Goal: Check status

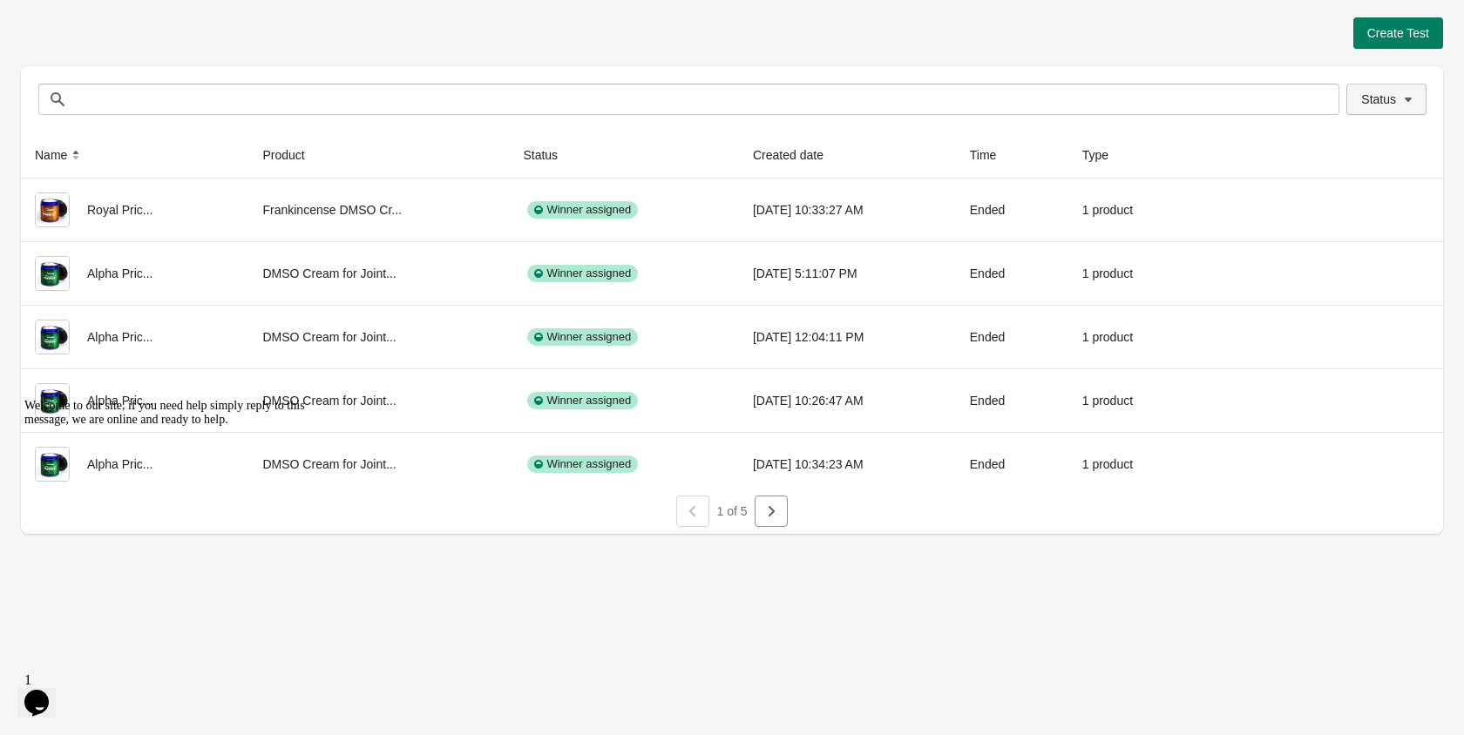
click at [1371, 98] on span "Status" at bounding box center [1378, 99] width 35 height 14
click at [1338, 147] on span at bounding box center [1339, 146] width 16 height 16
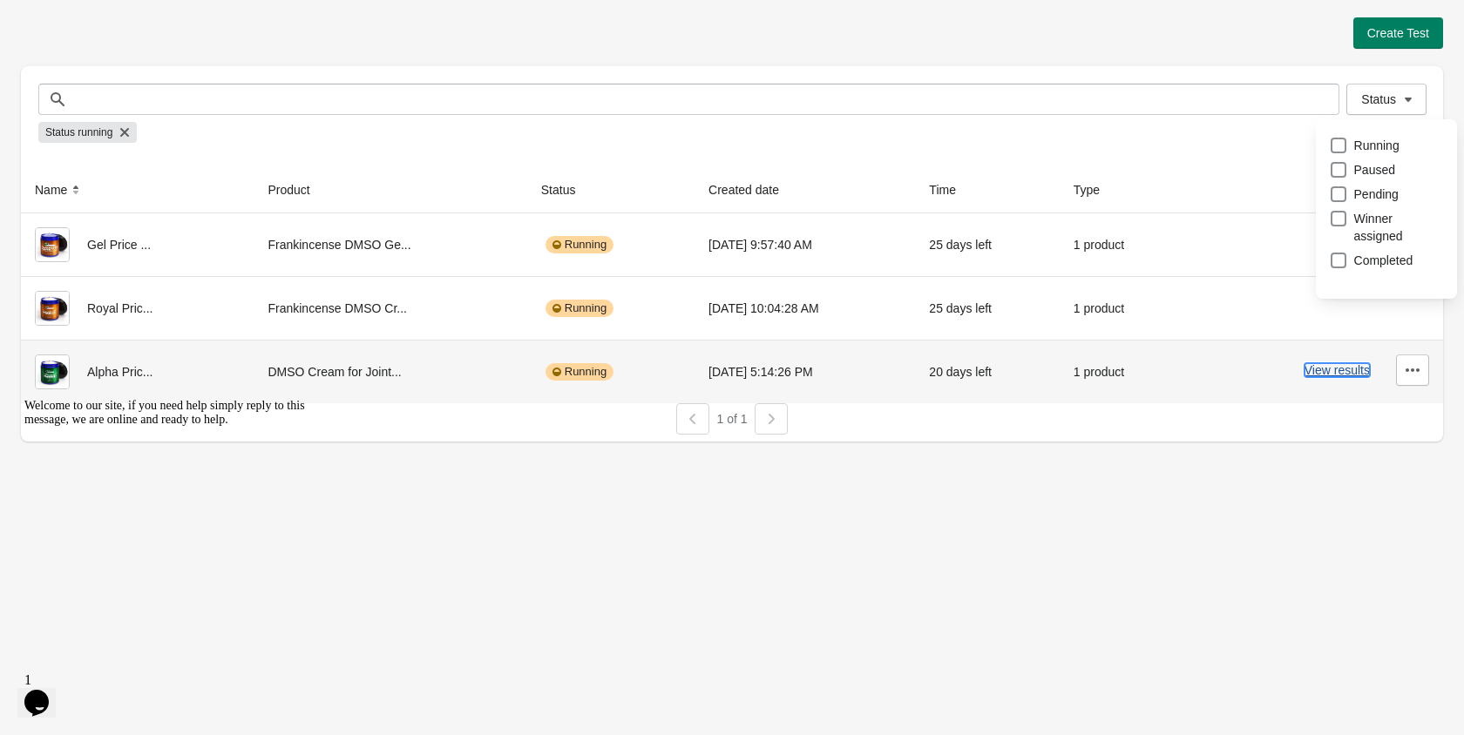
click at [1322, 377] on button "View results" at bounding box center [1336, 370] width 65 height 14
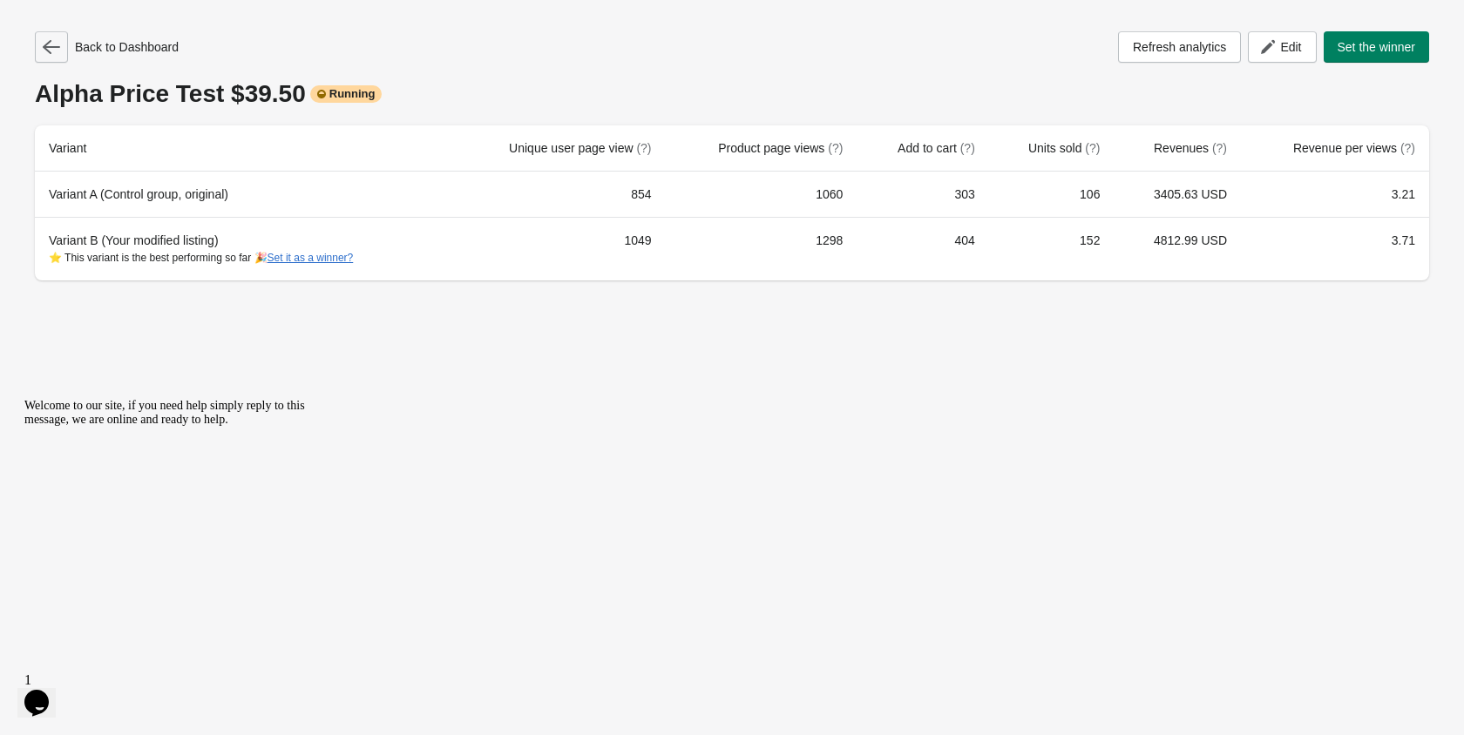
click at [57, 46] on icon "button" at bounding box center [51, 47] width 17 height 14
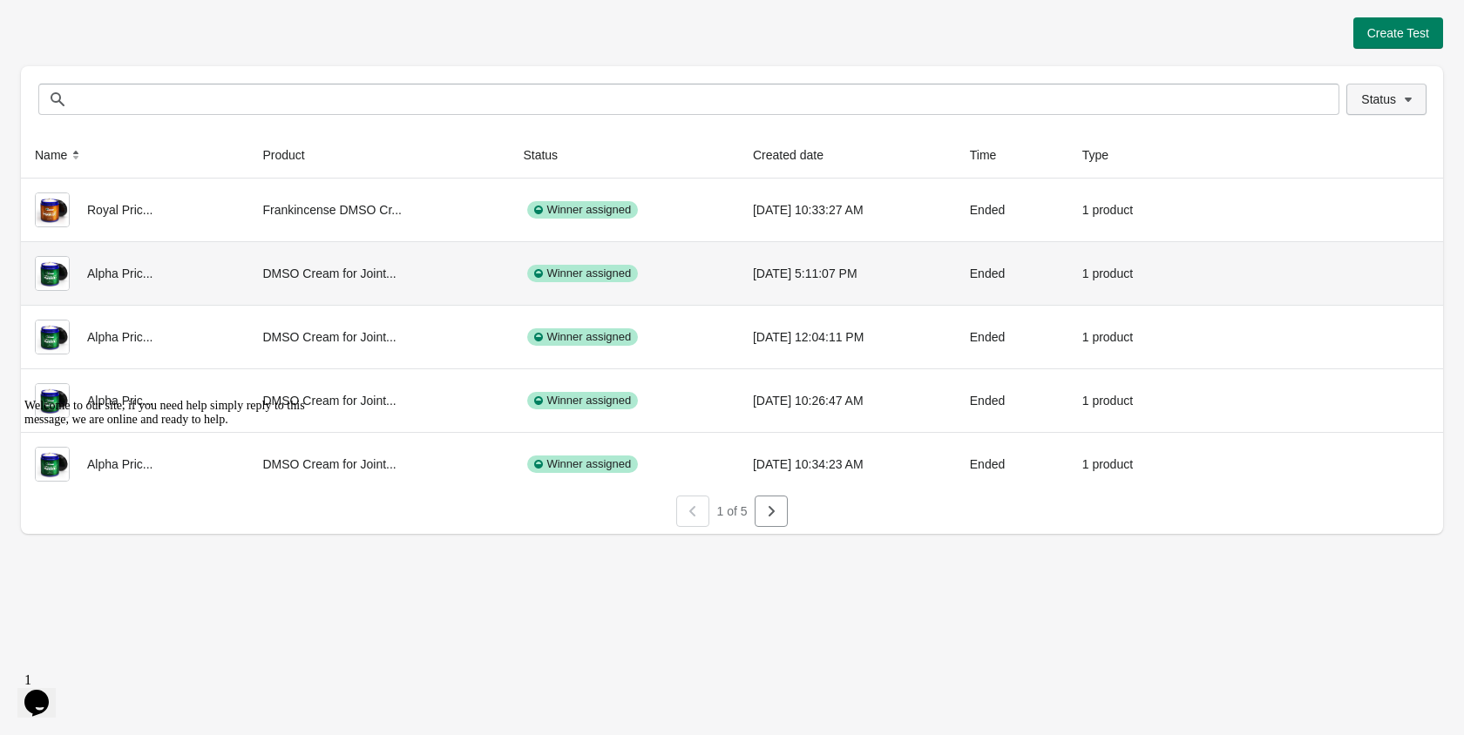
click at [1382, 112] on button "Status" at bounding box center [1386, 99] width 80 height 31
click at [1327, 142] on div "Status Running Paused Pending Winner assigned Completed" at bounding box center [1386, 217] width 141 height 197
click at [1335, 142] on span at bounding box center [1339, 146] width 16 height 16
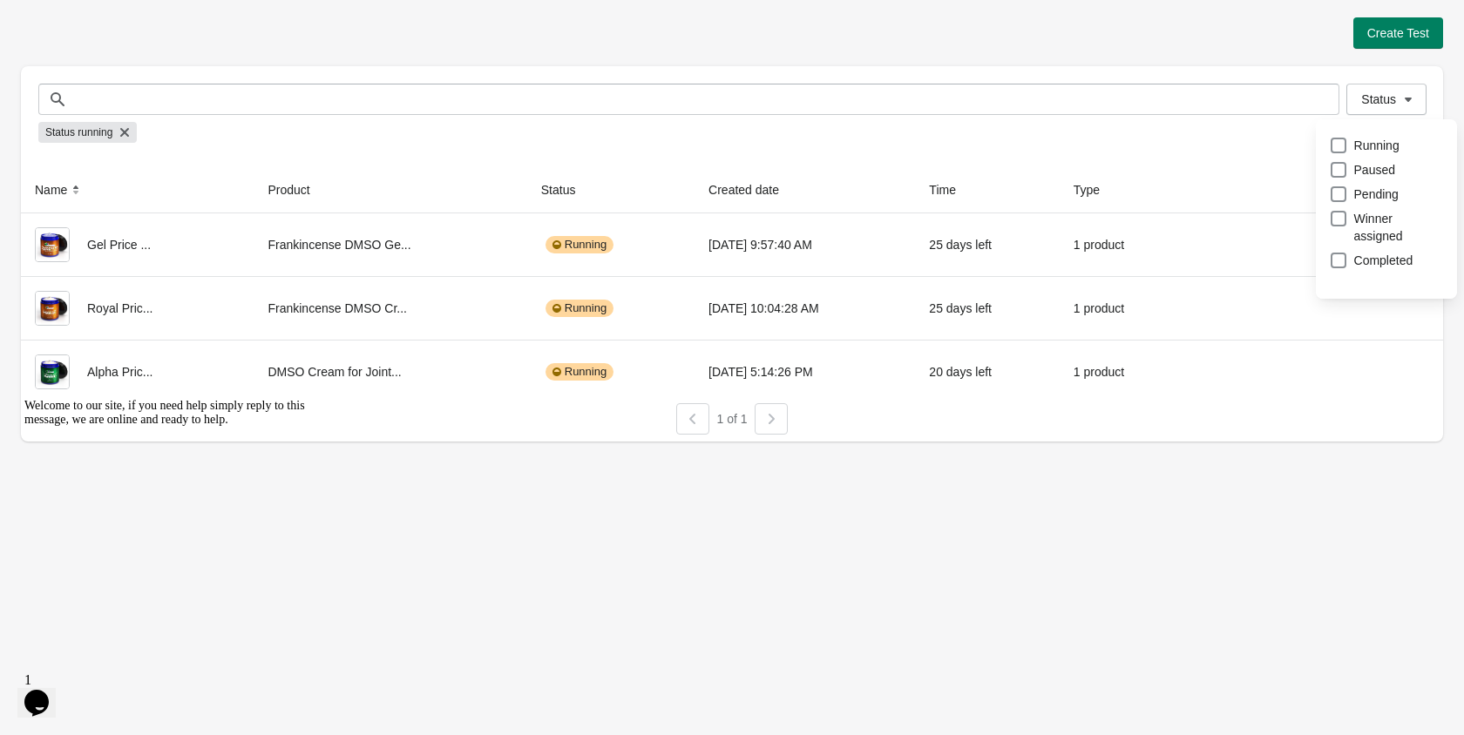
click at [1311, 312] on div "Status Running Paused Pending Winner assigned Completed" at bounding box center [1386, 214] width 155 height 198
click at [1315, 306] on button "View results" at bounding box center [1336, 307] width 65 height 14
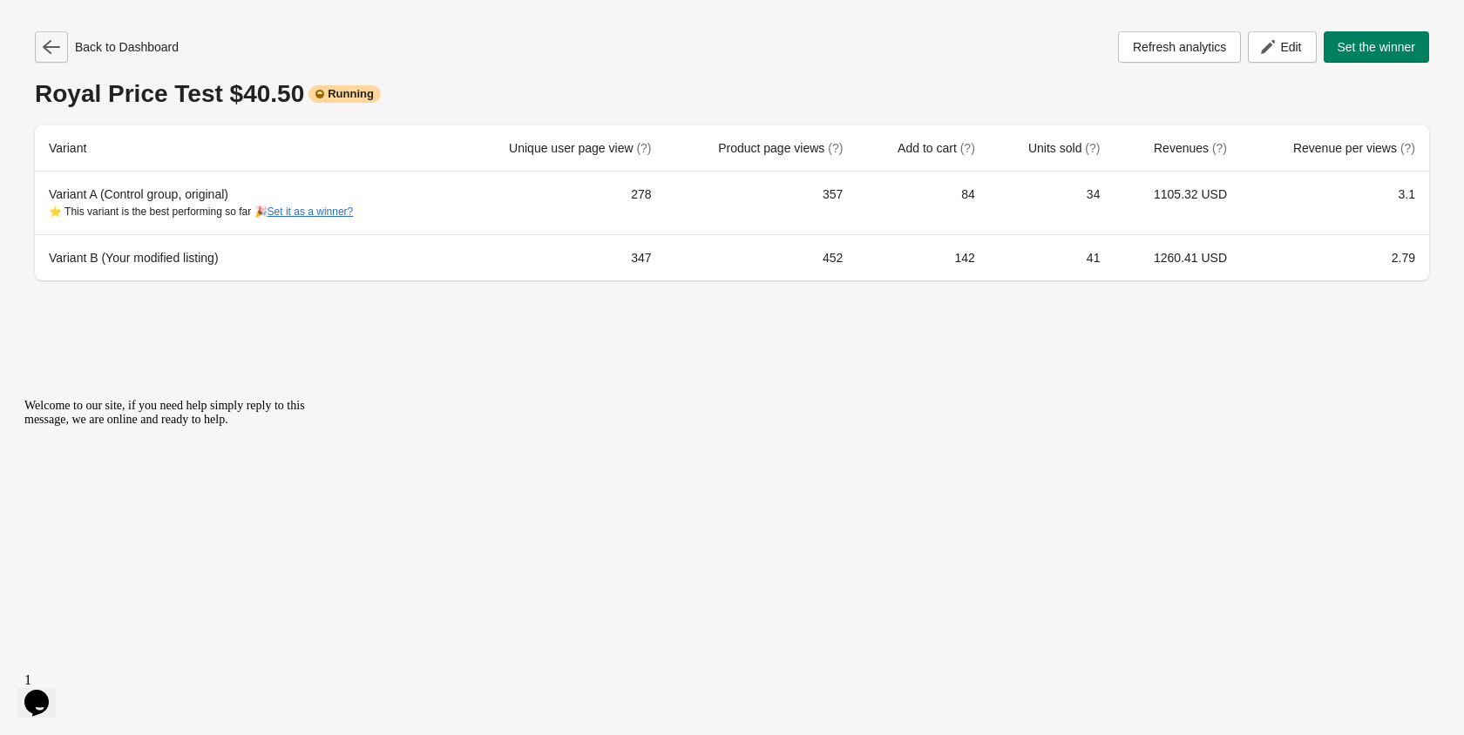
click at [59, 47] on icon "button" at bounding box center [51, 47] width 17 height 14
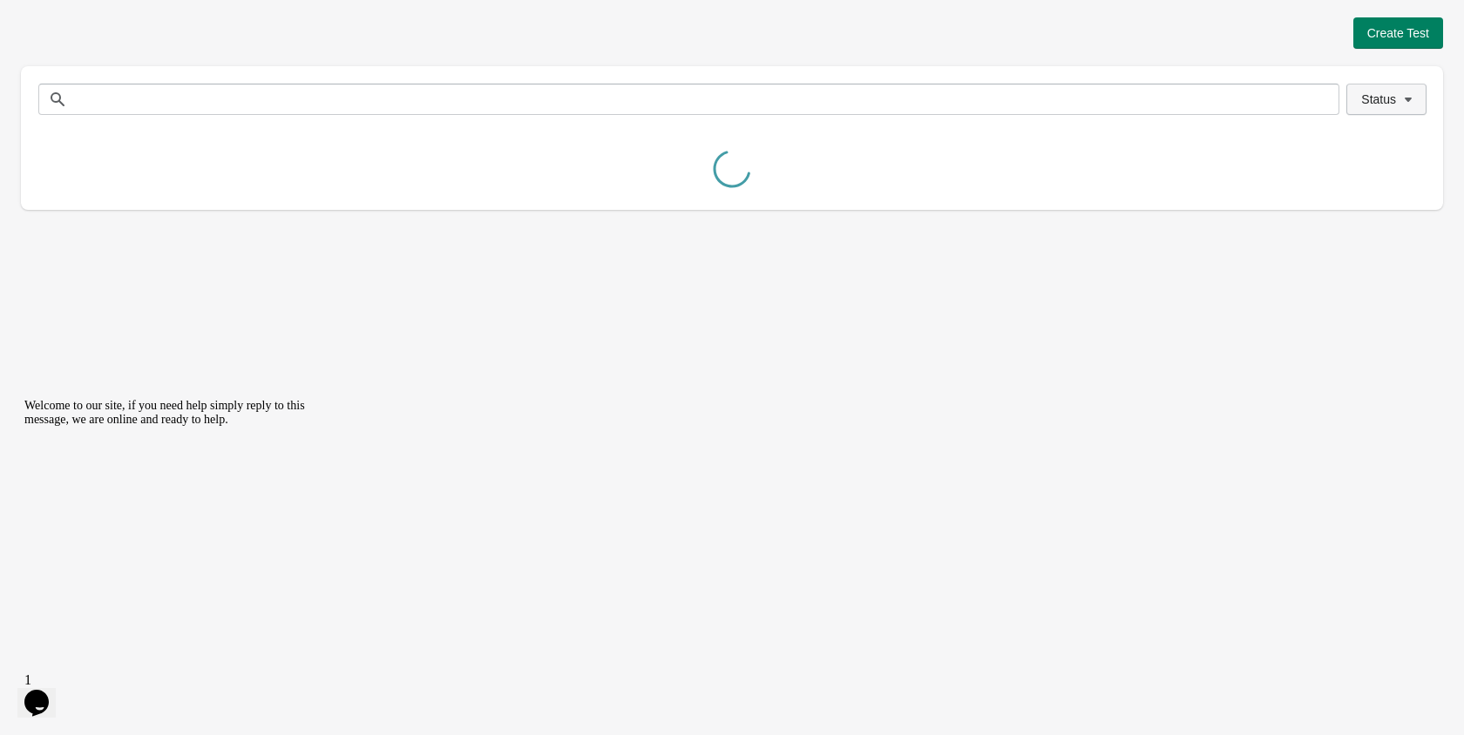
click at [1382, 113] on button "Status" at bounding box center [1386, 99] width 80 height 31
click at [1322, 148] on div "Status Running Paused Pending Winner assigned Completed" at bounding box center [1386, 217] width 141 height 197
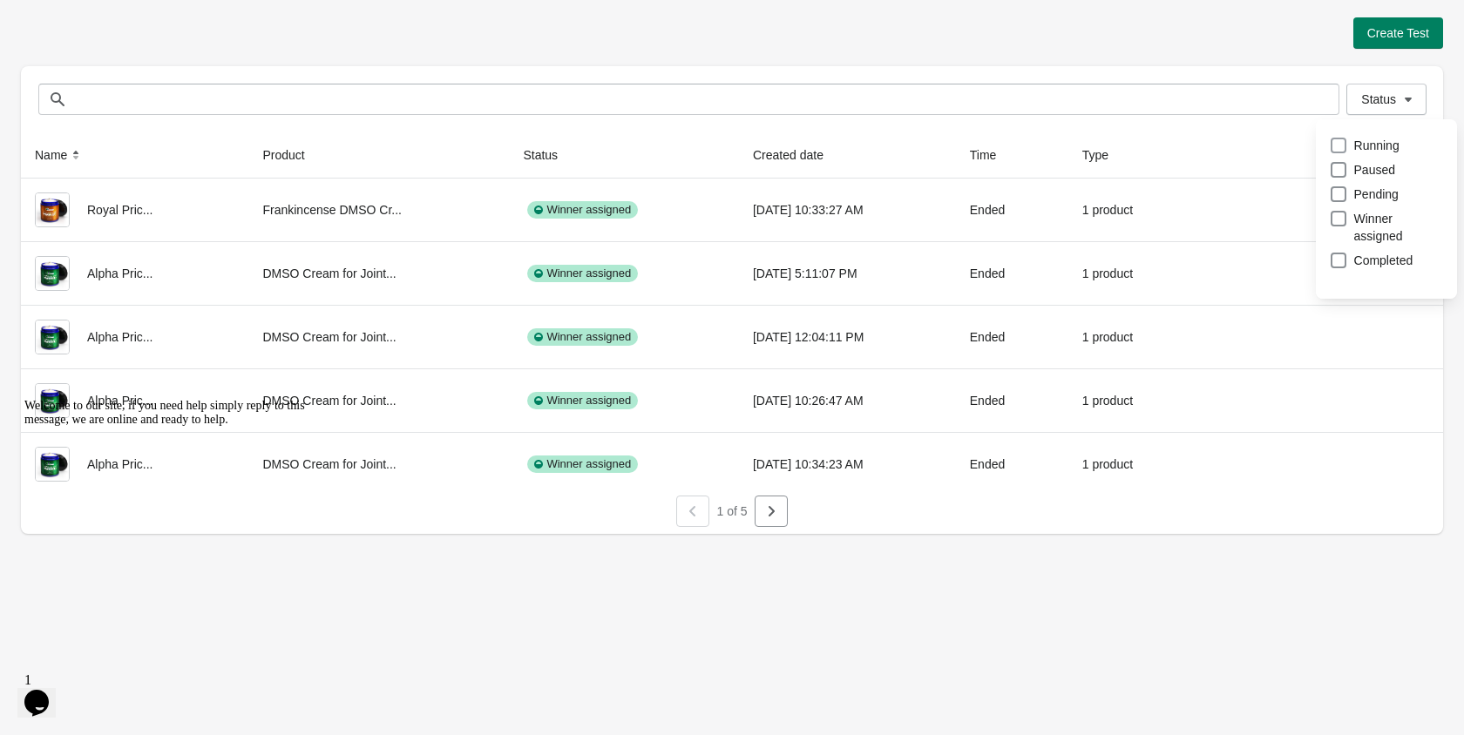
click at [1331, 147] on span at bounding box center [1339, 146] width 16 height 16
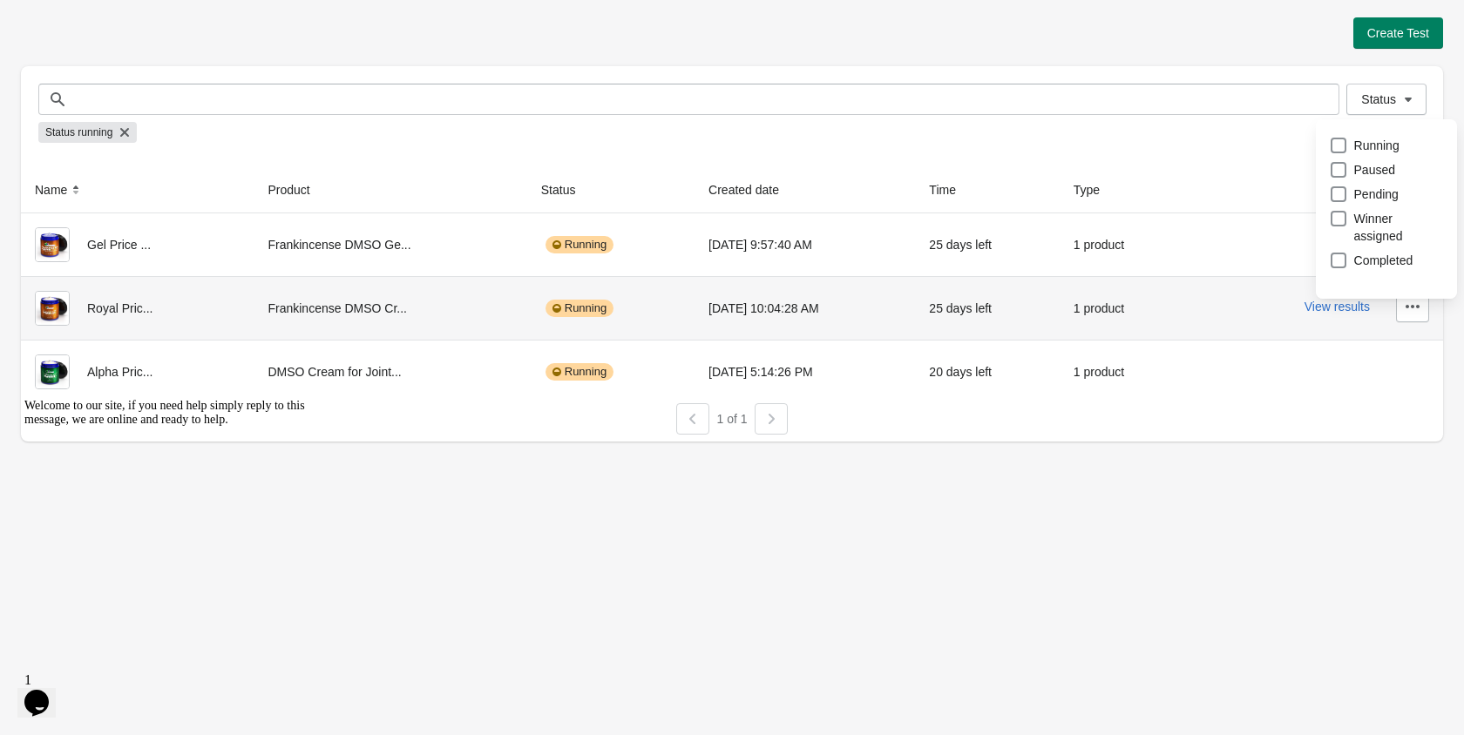
click at [1220, 311] on div "View results" at bounding box center [1314, 306] width 230 height 31
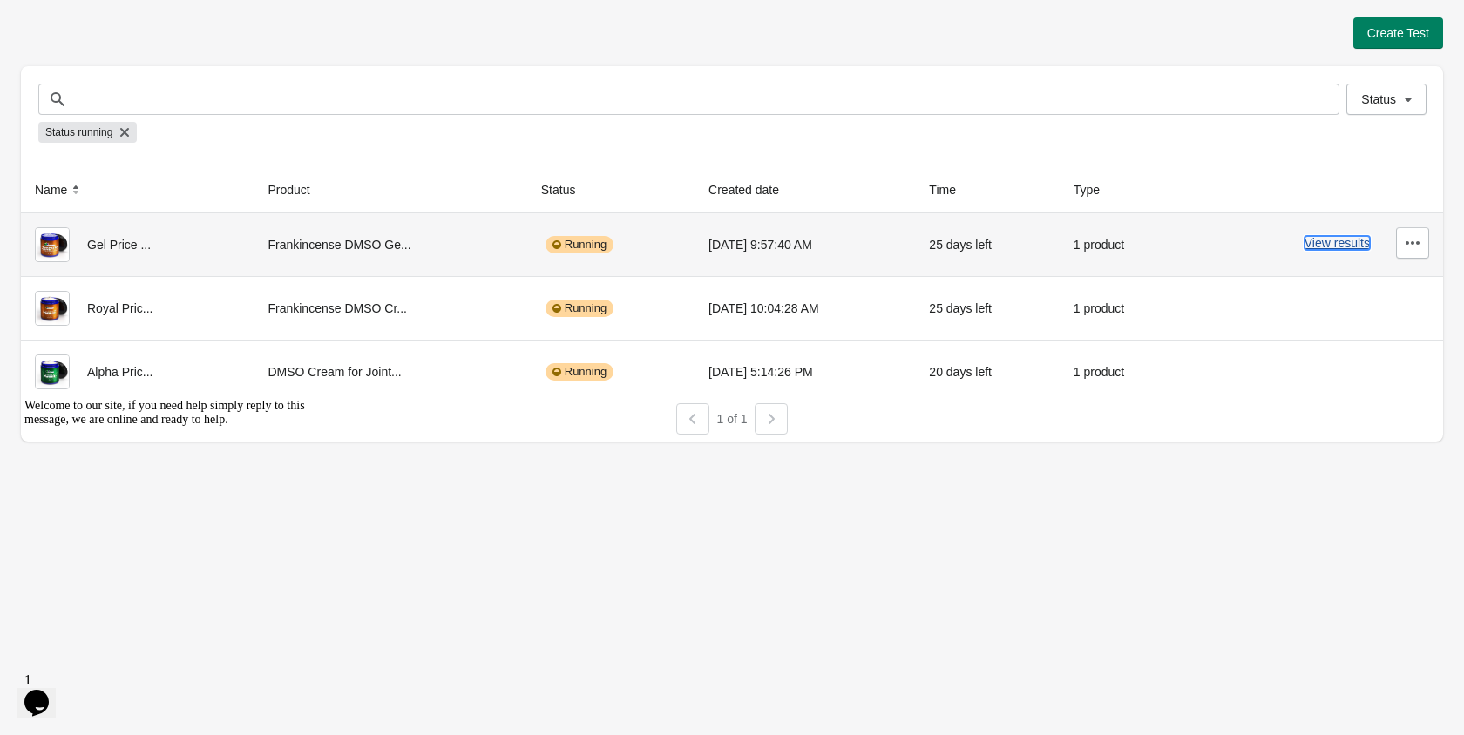
click at [1319, 236] on button "View results" at bounding box center [1336, 243] width 65 height 14
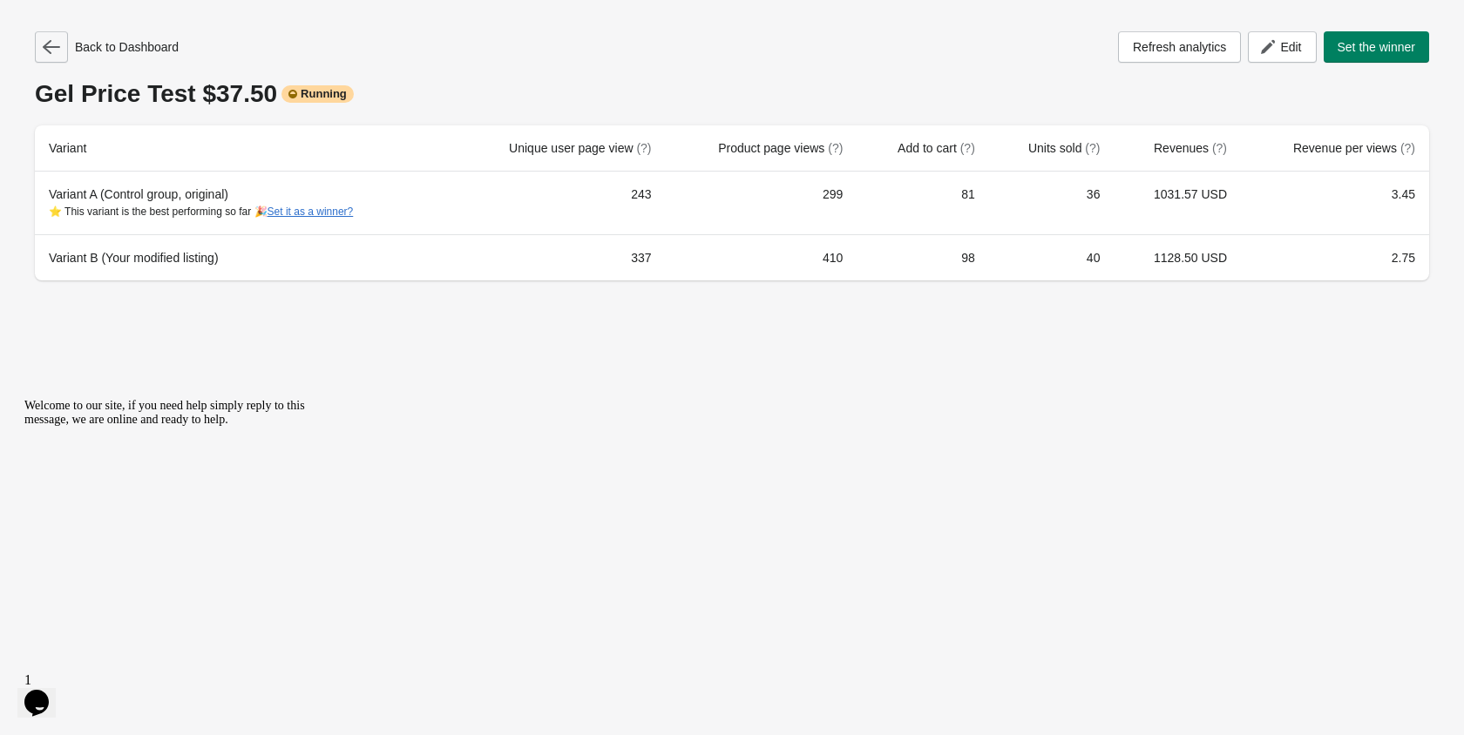
click at [47, 44] on icon "button" at bounding box center [51, 47] width 17 height 14
